Goal: Transaction & Acquisition: Purchase product/service

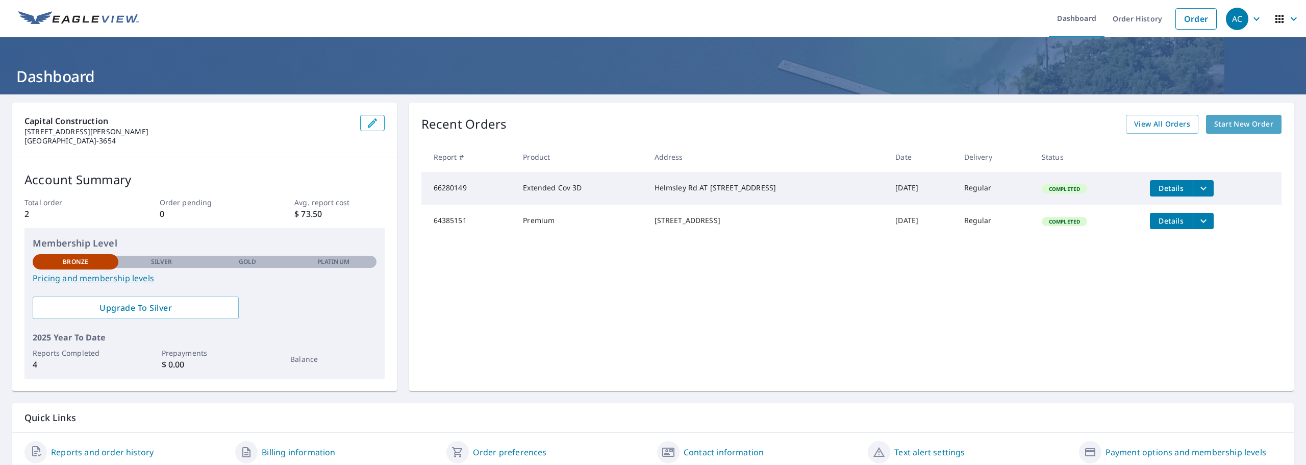
click at [1238, 121] on span "Start New Order" at bounding box center [1243, 124] width 59 height 13
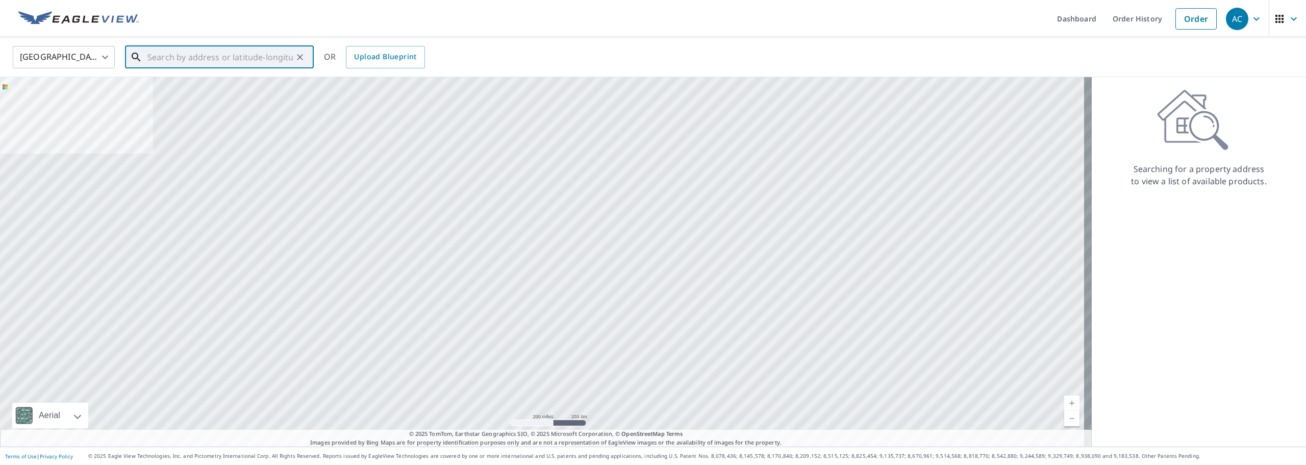
click at [205, 51] on input "text" at bounding box center [219, 57] width 145 height 29
click at [205, 101] on p "[GEOGRAPHIC_DATA]" at bounding box center [225, 98] width 160 height 10
type input "[STREET_ADDRESS]"
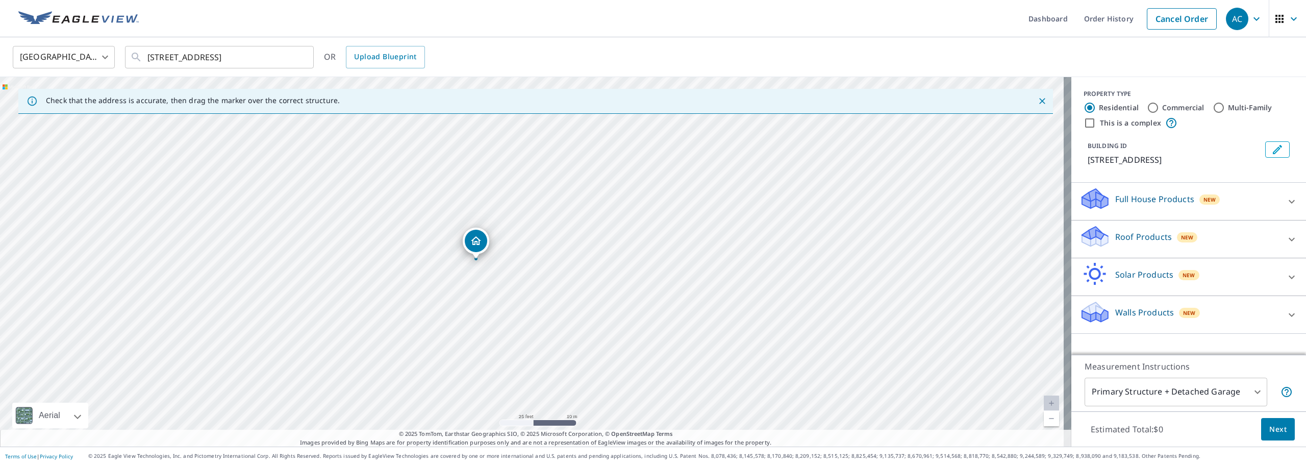
drag, startPoint x: 495, startPoint y: 260, endPoint x: 477, endPoint y: 259, distance: 18.4
click at [1285, 237] on icon at bounding box center [1291, 239] width 12 height 12
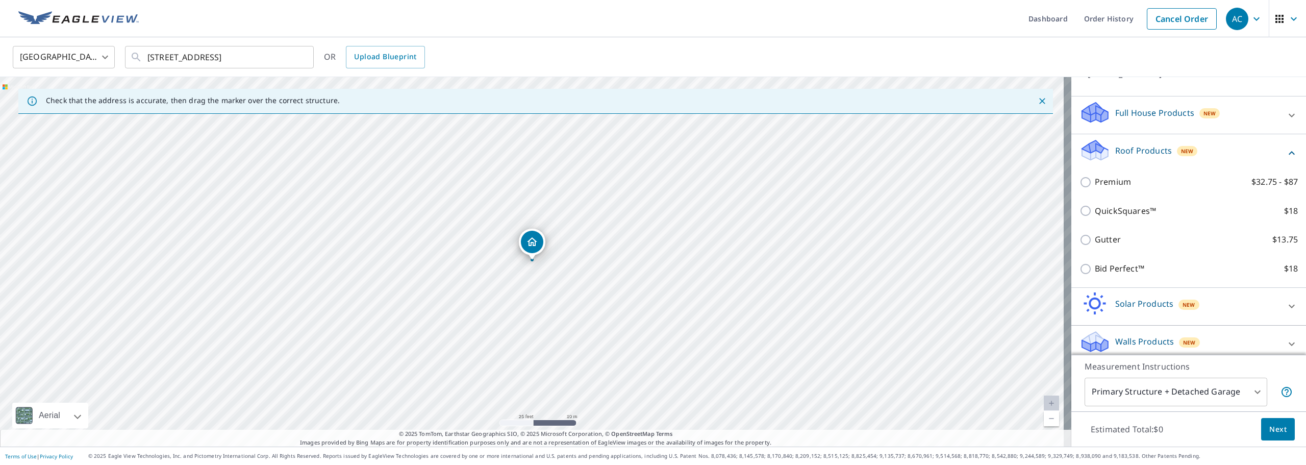
scroll to position [95, 0]
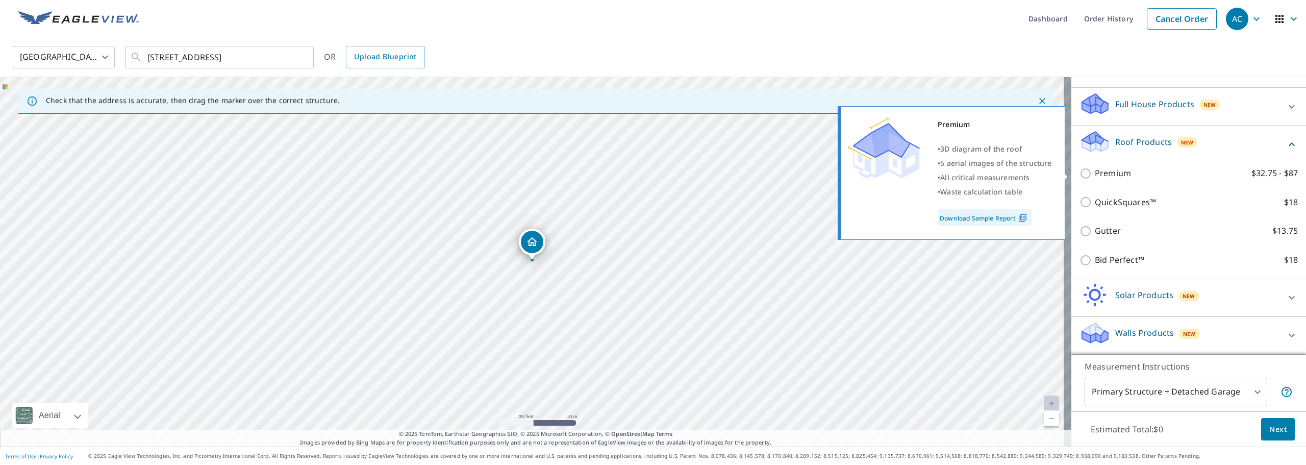
click at [1079, 172] on input "Premium $32.75 - $87" at bounding box center [1086, 173] width 15 height 12
checkbox input "true"
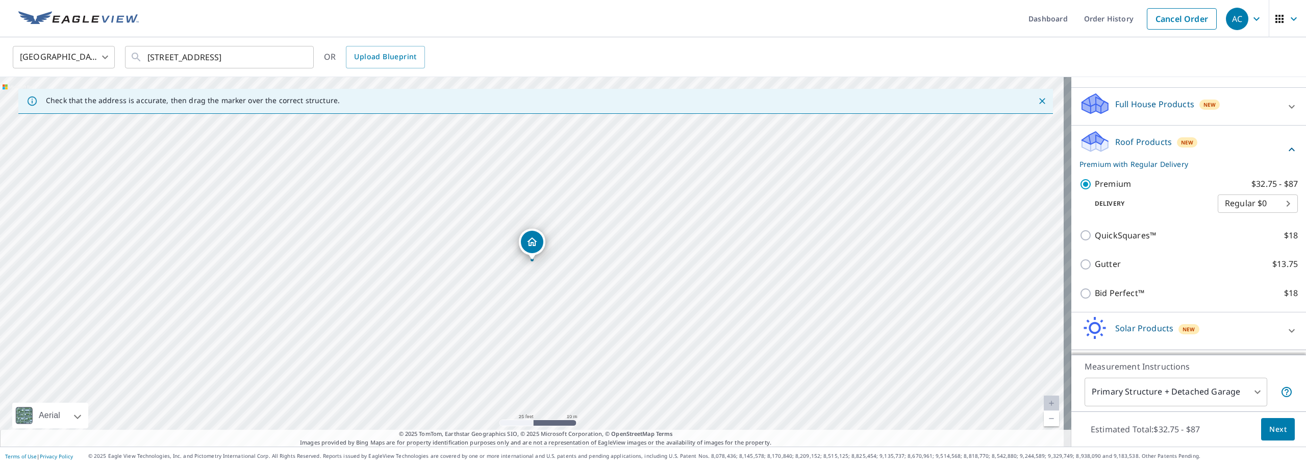
click at [1257, 206] on body "AC AC Dashboard Order History Cancel Order AC United States US ​ [STREET_ADDRES…" at bounding box center [653, 232] width 1306 height 465
click at [1257, 206] on li "Regular $0" at bounding box center [1242, 203] width 80 height 18
click at [1278, 428] on span "Next" at bounding box center [1277, 429] width 17 height 13
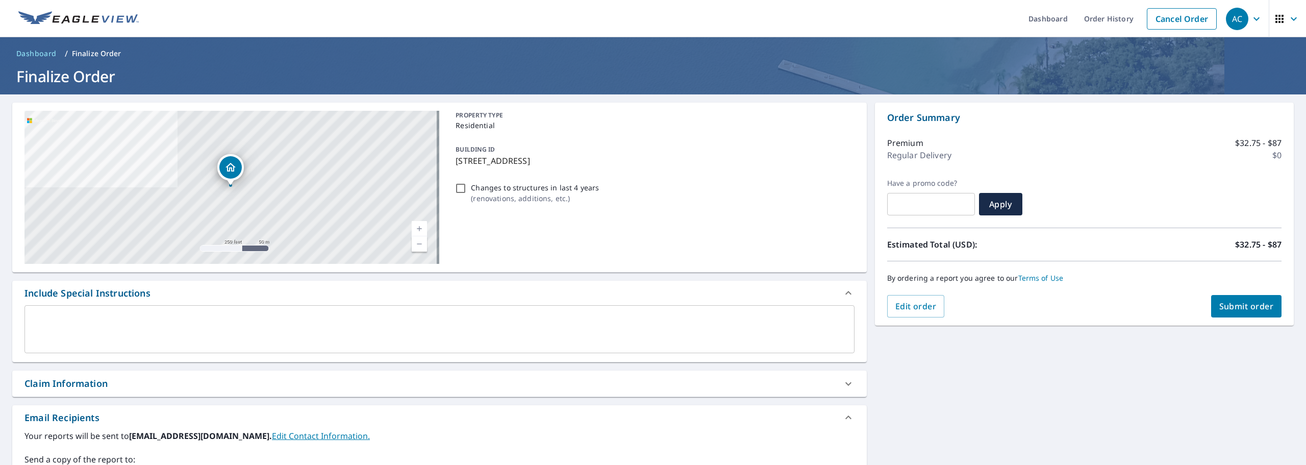
click at [1240, 300] on span "Submit order" at bounding box center [1246, 305] width 55 height 11
